Goal: Manage account settings

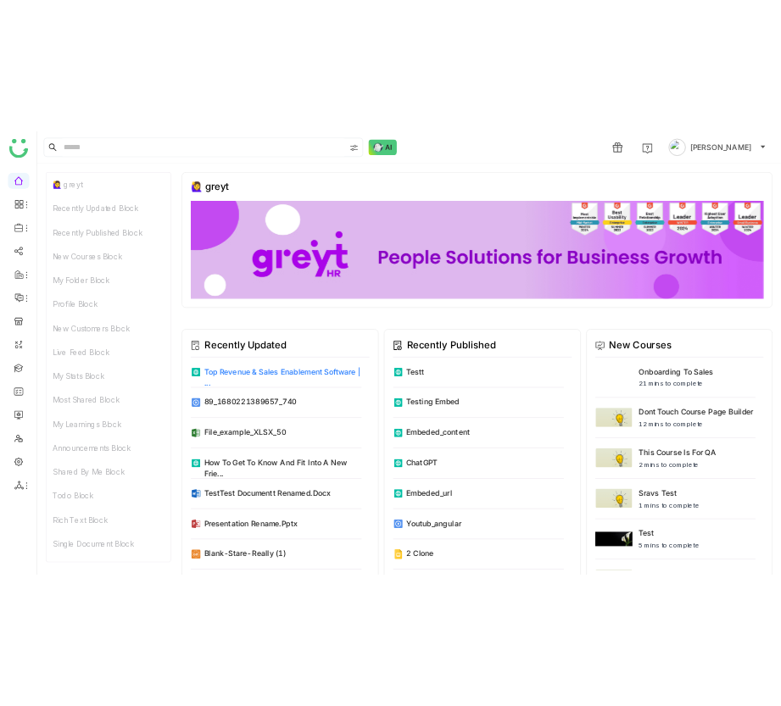
scroll to position [1, 0]
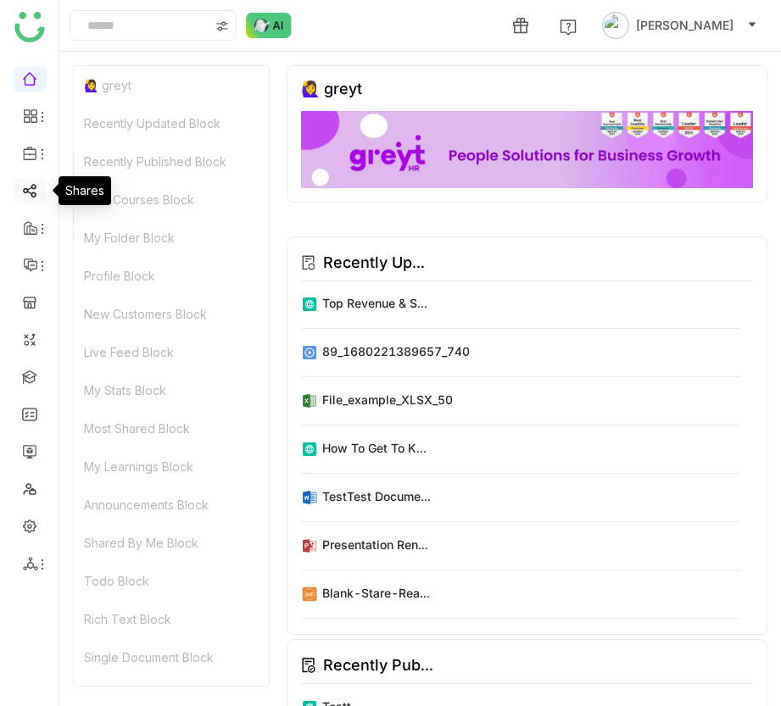
click at [23, 187] on link at bounding box center [29, 189] width 15 height 14
click at [23, 192] on link at bounding box center [29, 189] width 15 height 14
click at [23, 189] on link at bounding box center [29, 189] width 15 height 14
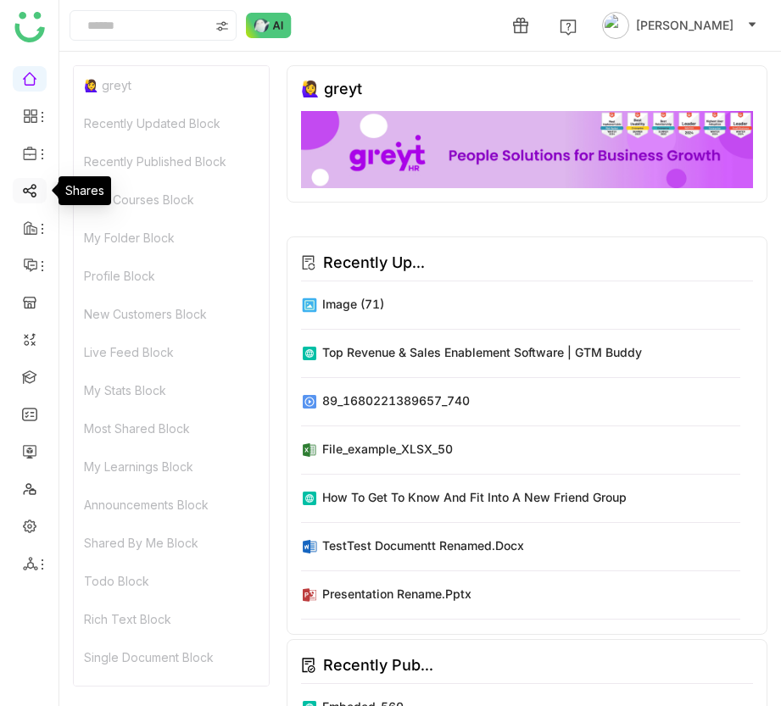
click at [36, 186] on link at bounding box center [29, 189] width 15 height 14
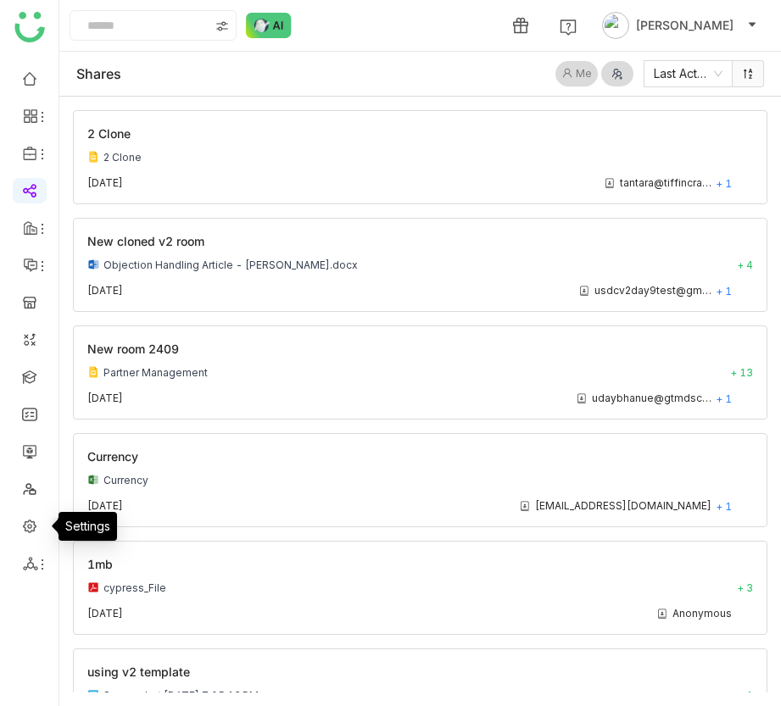
click at [52, 529] on div "Settings" at bounding box center [82, 526] width 70 height 29
click at [35, 526] on link at bounding box center [29, 525] width 15 height 14
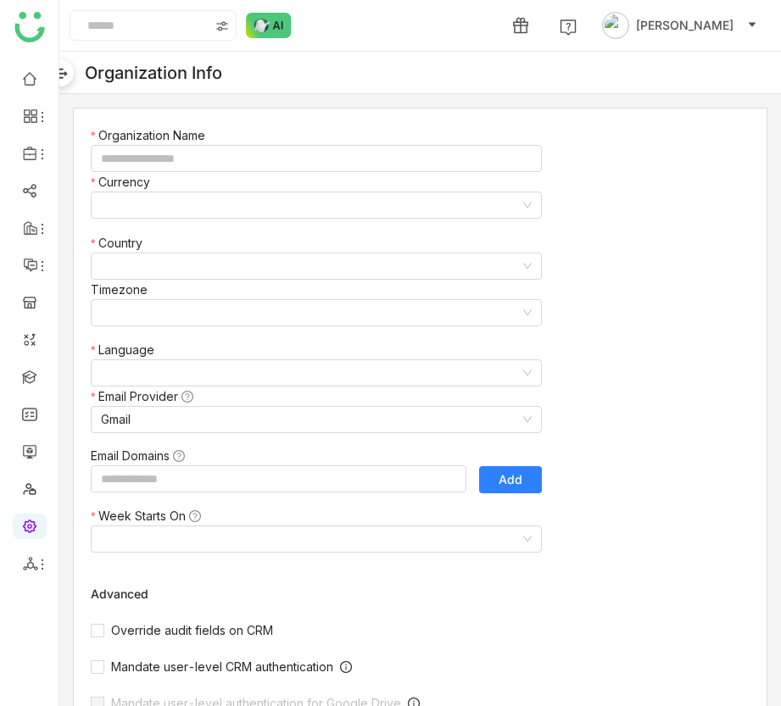
type input "*******"
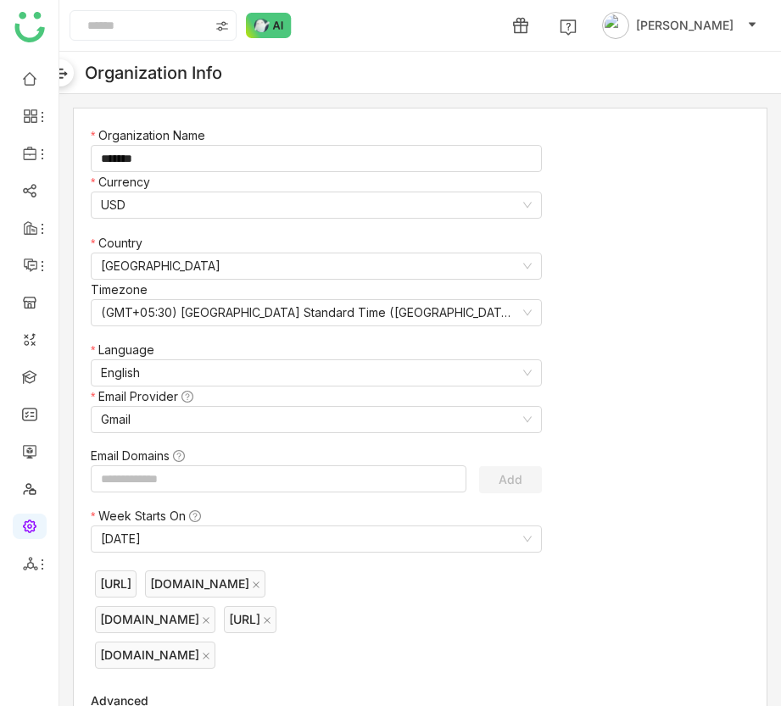
click at [65, 68] on img at bounding box center [60, 73] width 17 height 17
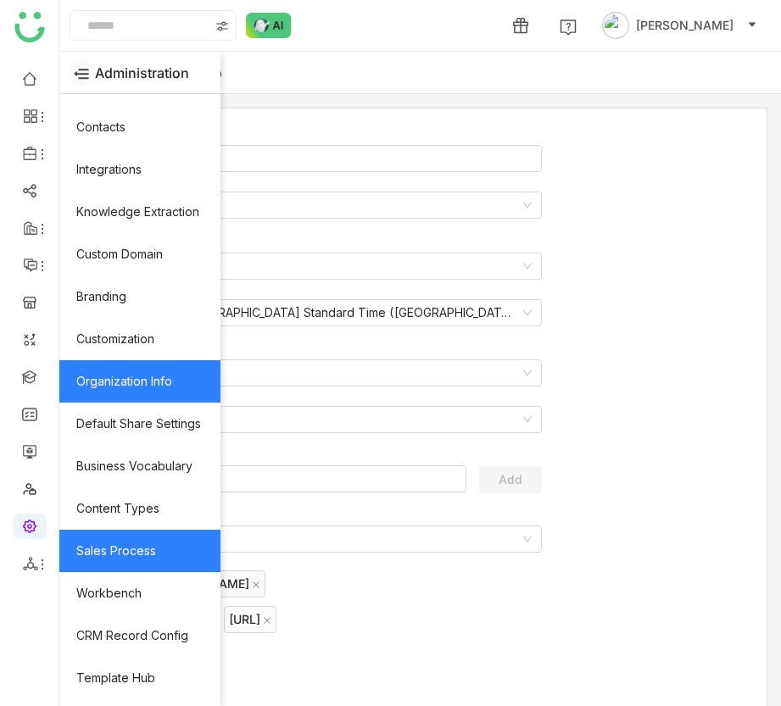
scroll to position [193, 0]
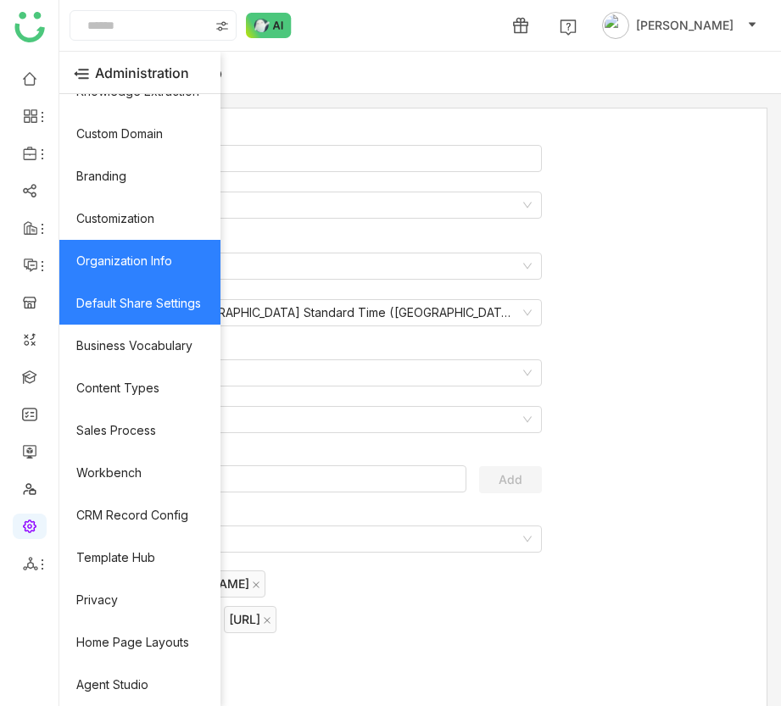
click at [176, 306] on link "Default Share Settings" at bounding box center [139, 303] width 161 height 42
